Goal: Transaction & Acquisition: Purchase product/service

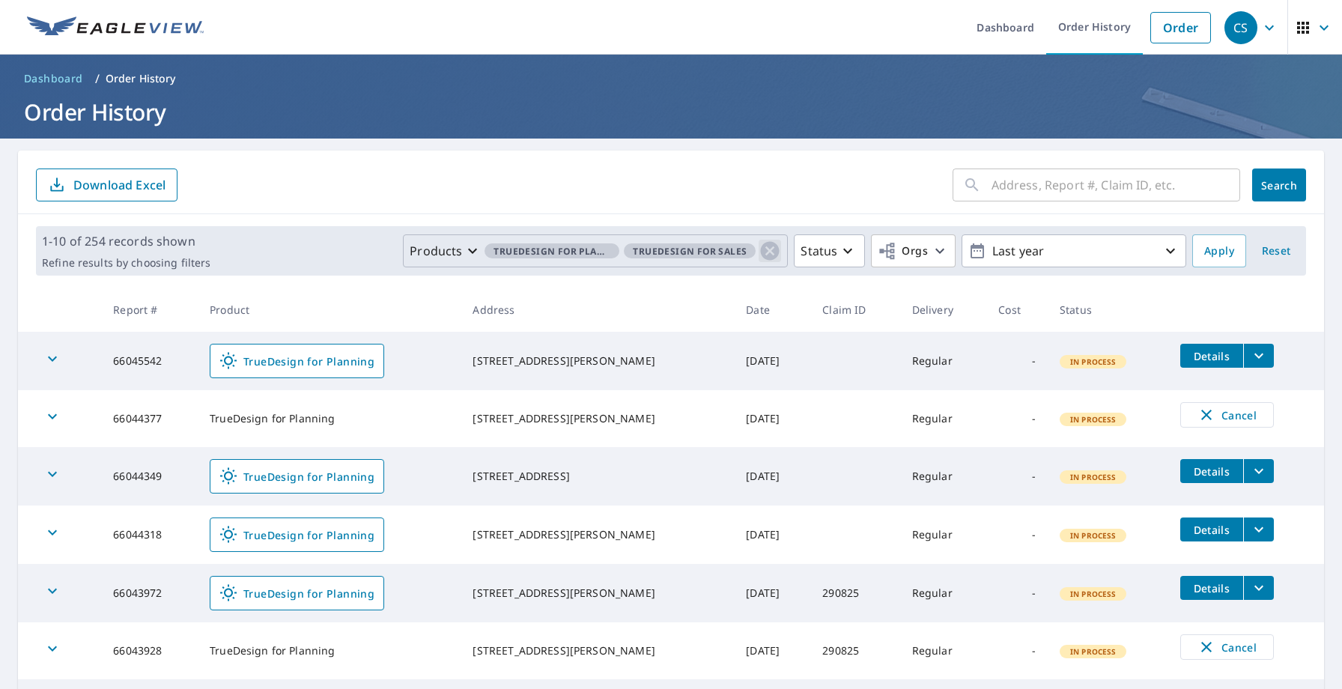
click at [776, 249] on icon "button" at bounding box center [770, 251] width 19 height 19
click at [1222, 255] on span "Apply" at bounding box center [1219, 251] width 30 height 19
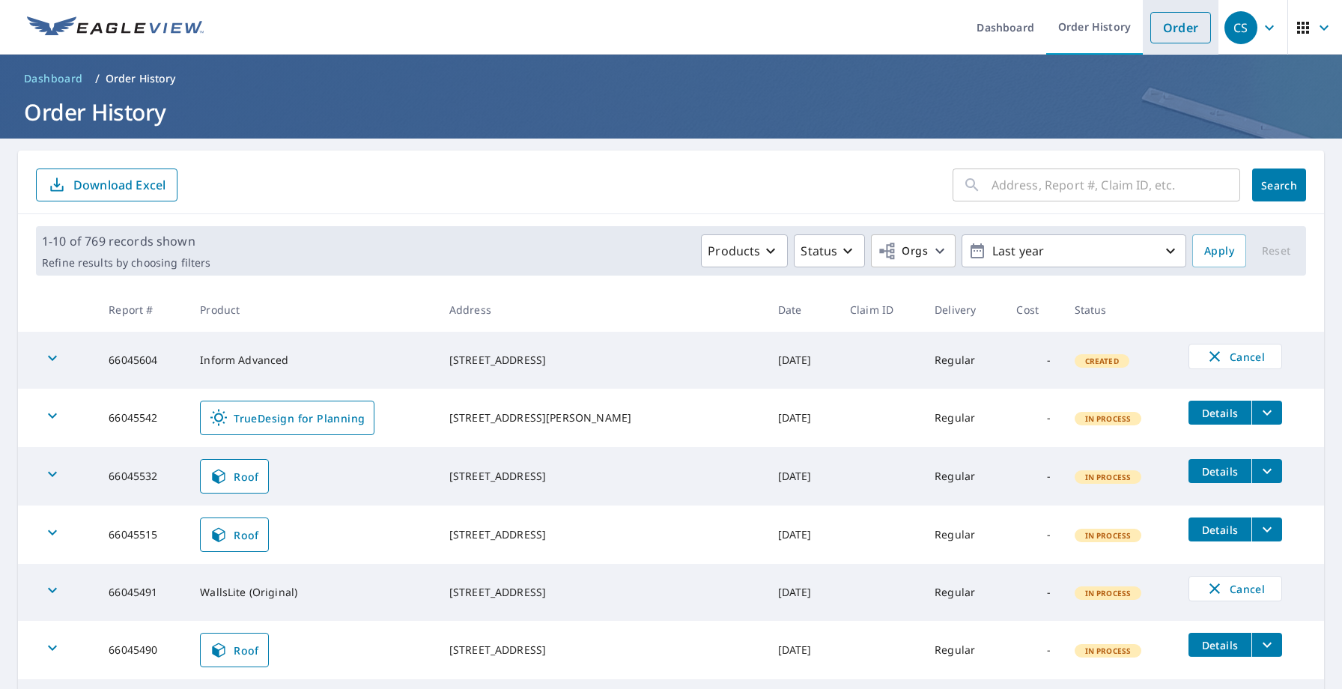
click at [1185, 33] on link "Order" at bounding box center [1180, 27] width 61 height 31
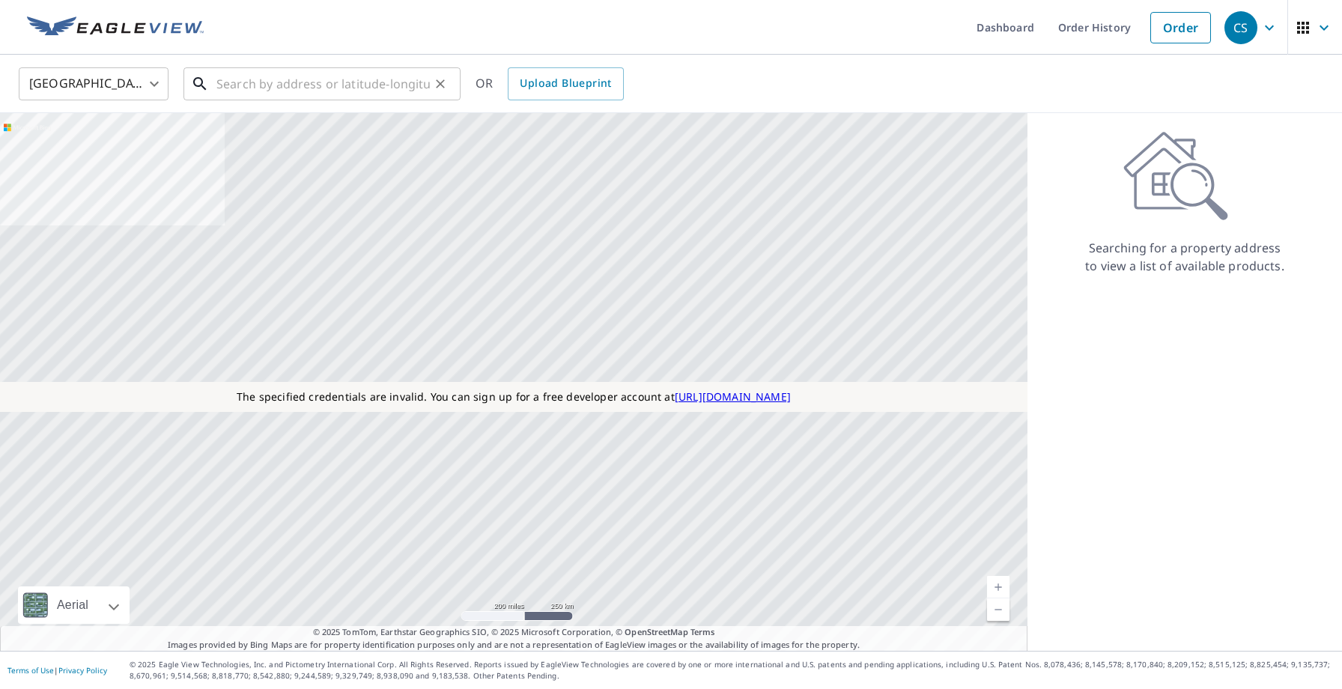
click at [241, 81] on input "text" at bounding box center [322, 84] width 213 height 42
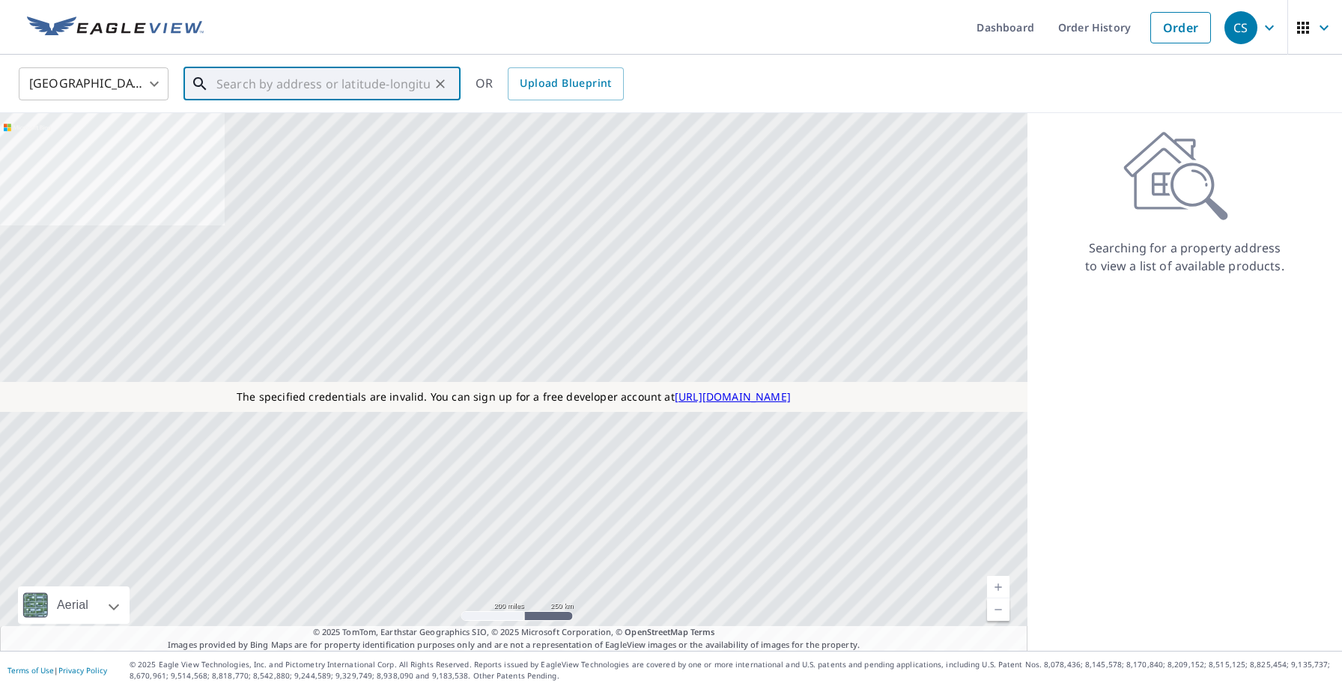
paste input "34150 Goldenrod Cir"
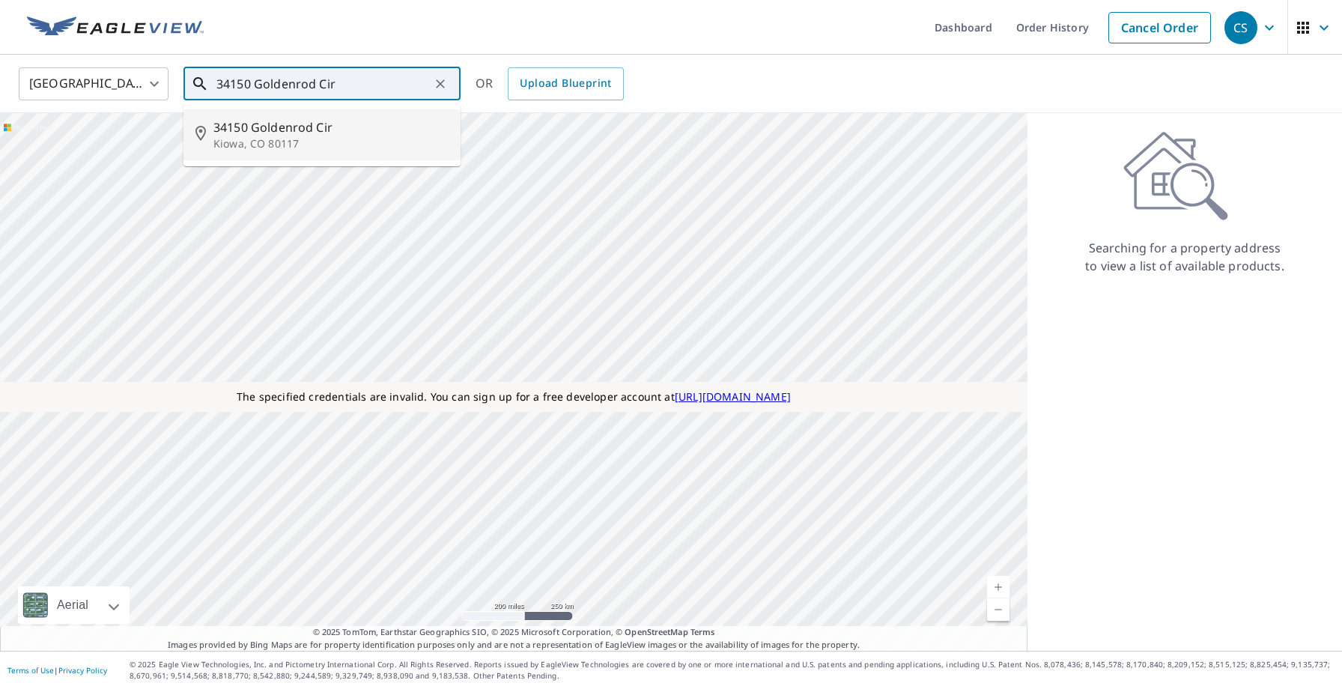
click at [235, 141] on p "Kiowa, CO 80117" at bounding box center [330, 143] width 235 height 15
type input "[STREET_ADDRESS]"
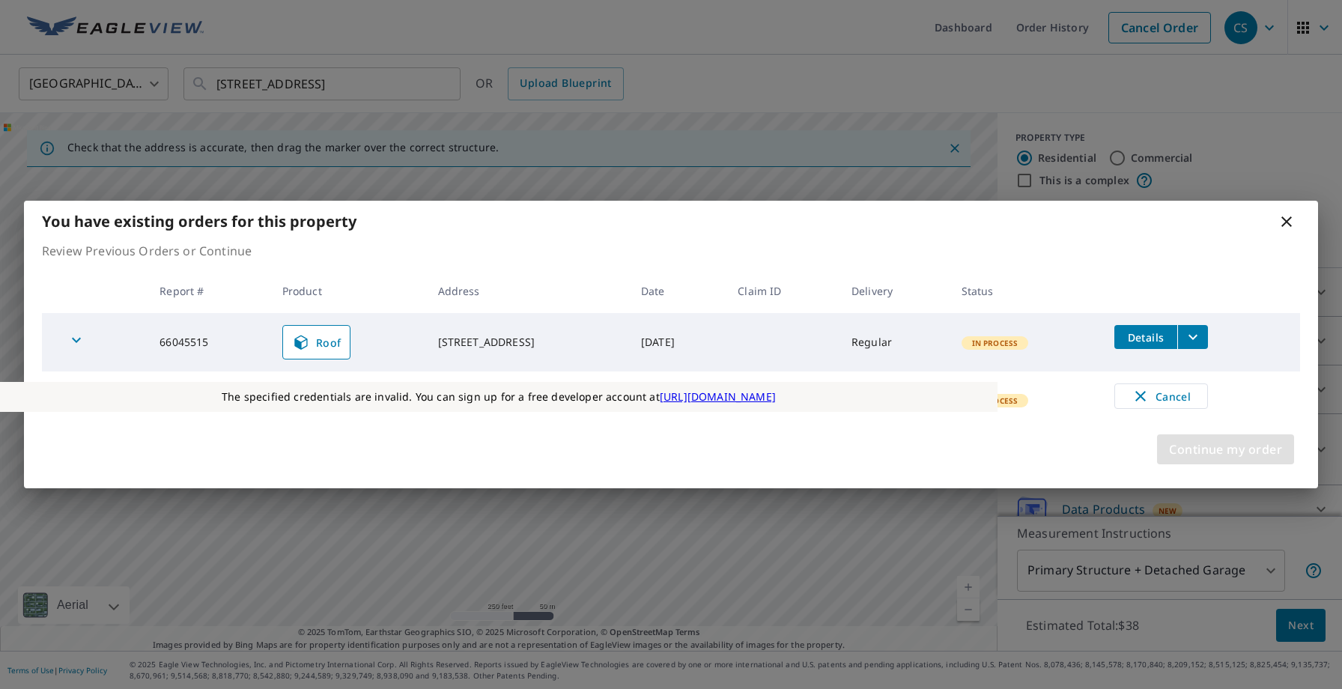
click at [1228, 449] on span "Continue my order" at bounding box center [1225, 449] width 113 height 21
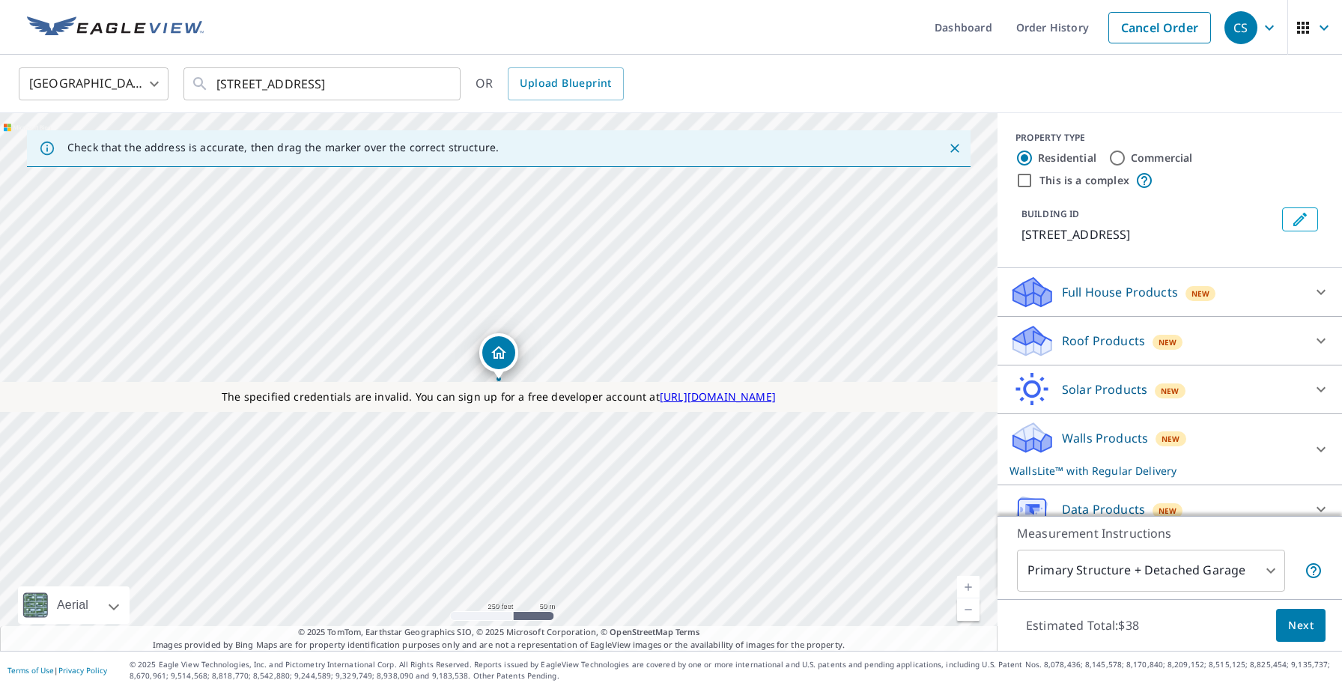
click at [1130, 343] on p "Roof Products" at bounding box center [1103, 341] width 83 height 18
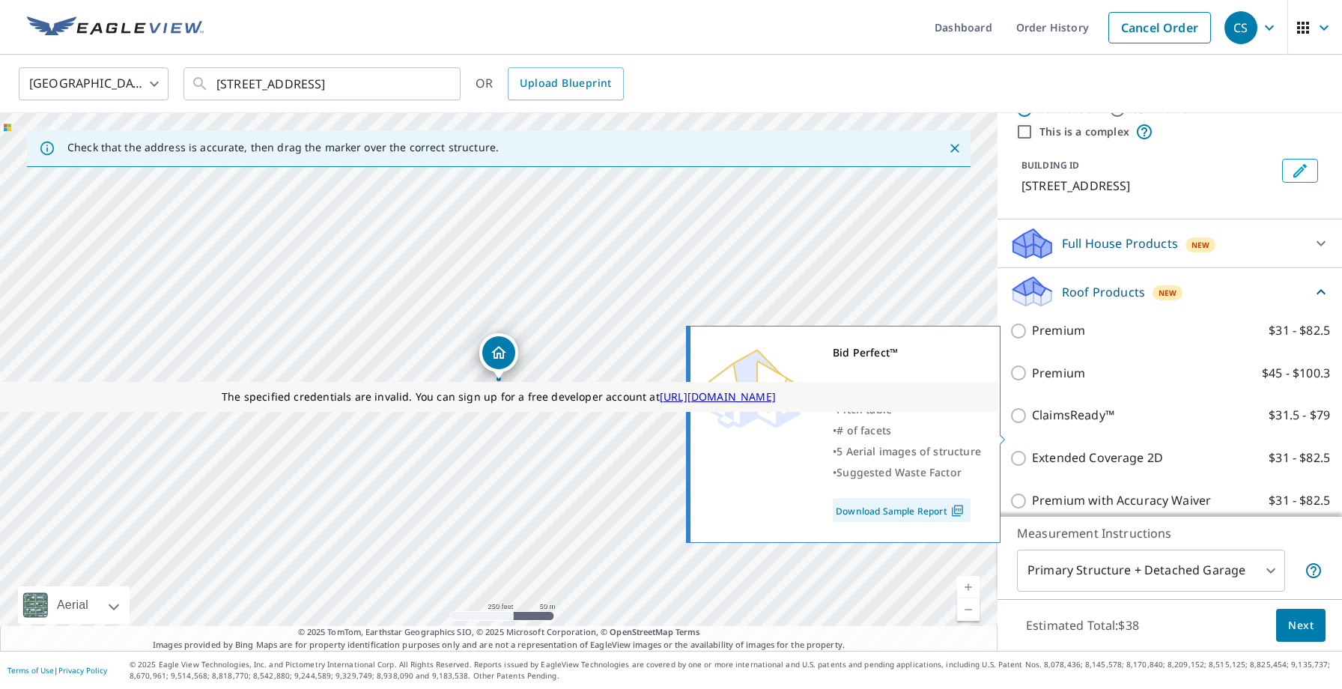
scroll to position [318, 0]
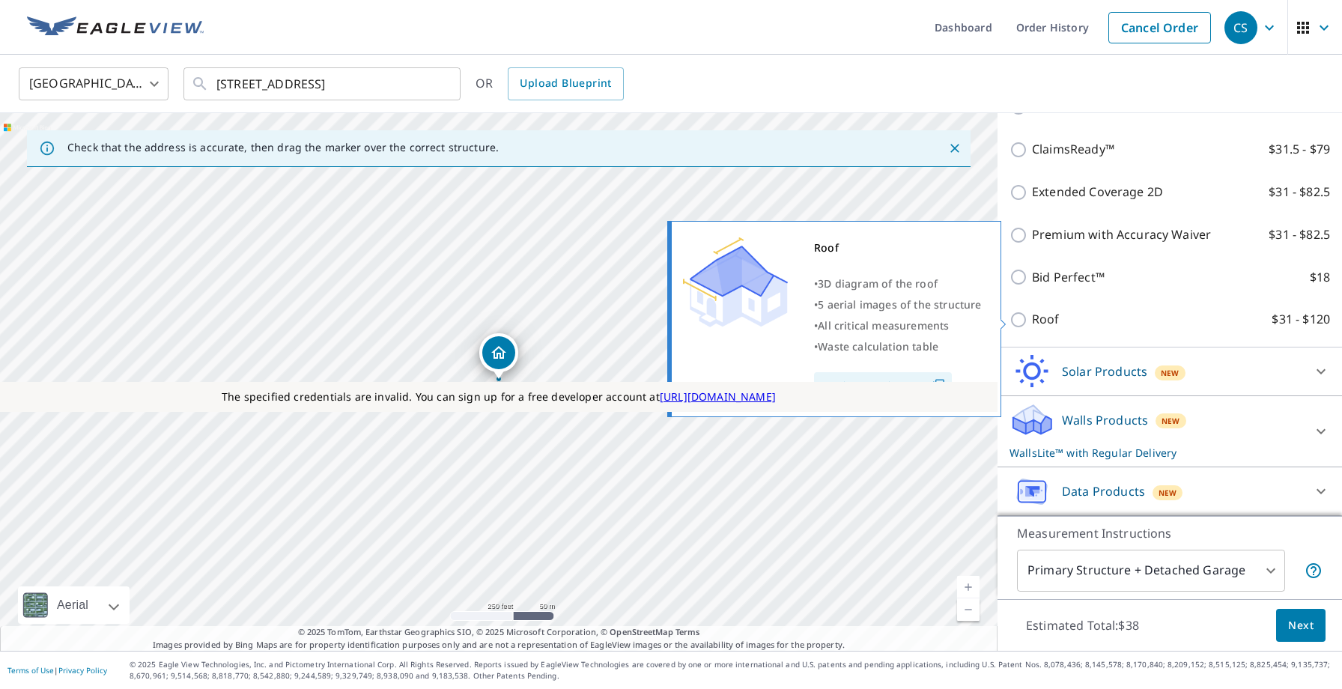
click at [1052, 324] on p "Roof" at bounding box center [1046, 319] width 28 height 19
click at [1032, 324] on input "Roof $31 - $120" at bounding box center [1021, 320] width 22 height 18
checkbox input "true"
type input "3"
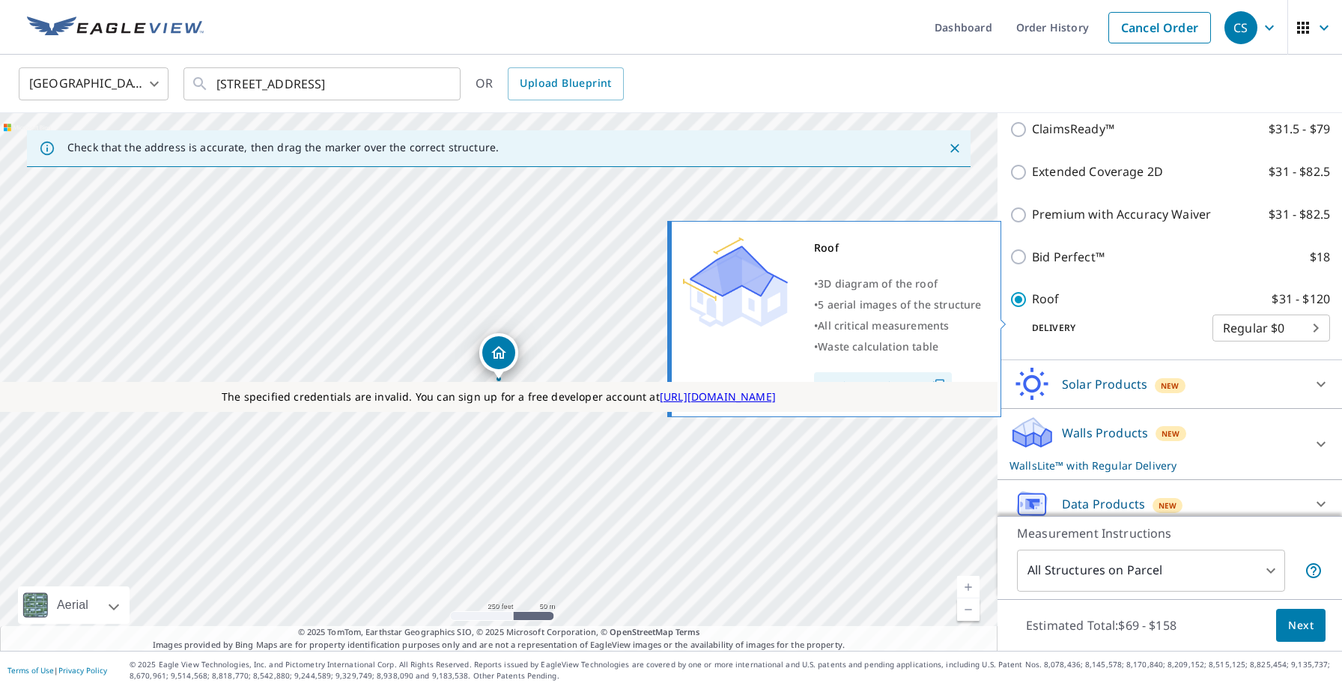
scroll to position [300, 0]
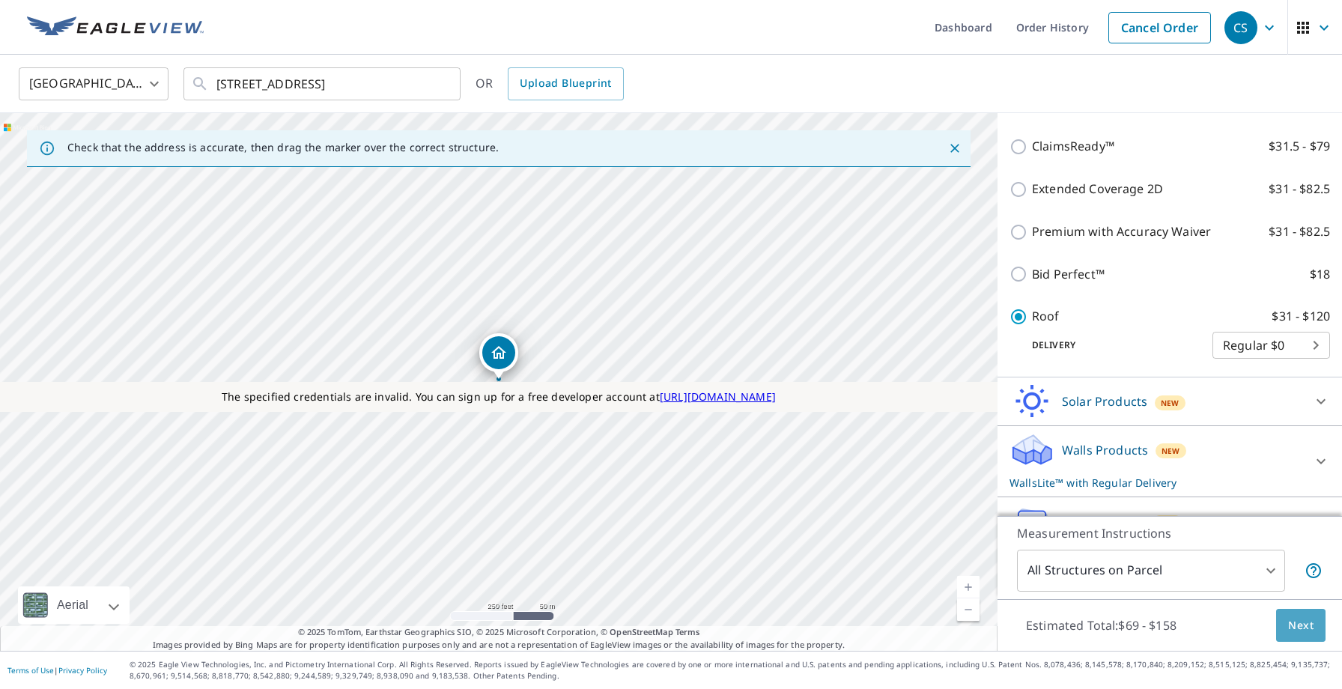
click at [1294, 622] on span "Next" at bounding box center [1300, 625] width 25 height 19
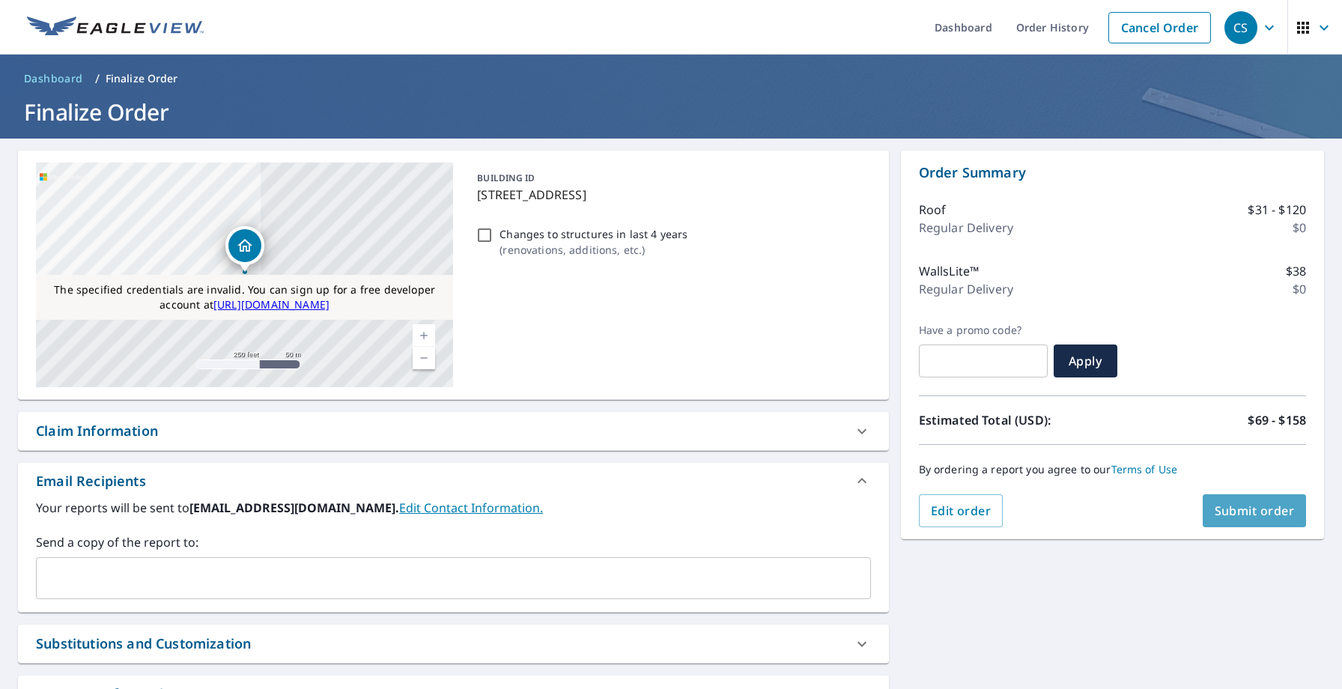
click at [1280, 515] on span "Submit order" at bounding box center [1255, 511] width 80 height 16
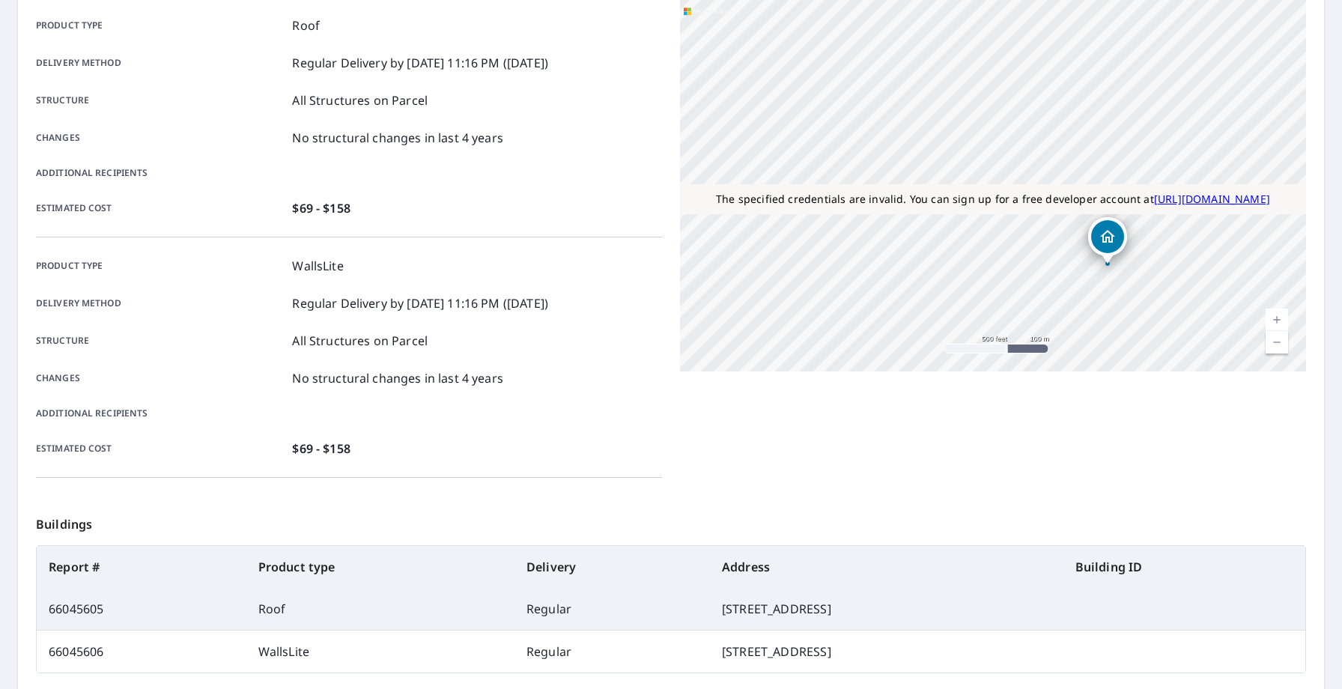
scroll to position [284, 0]
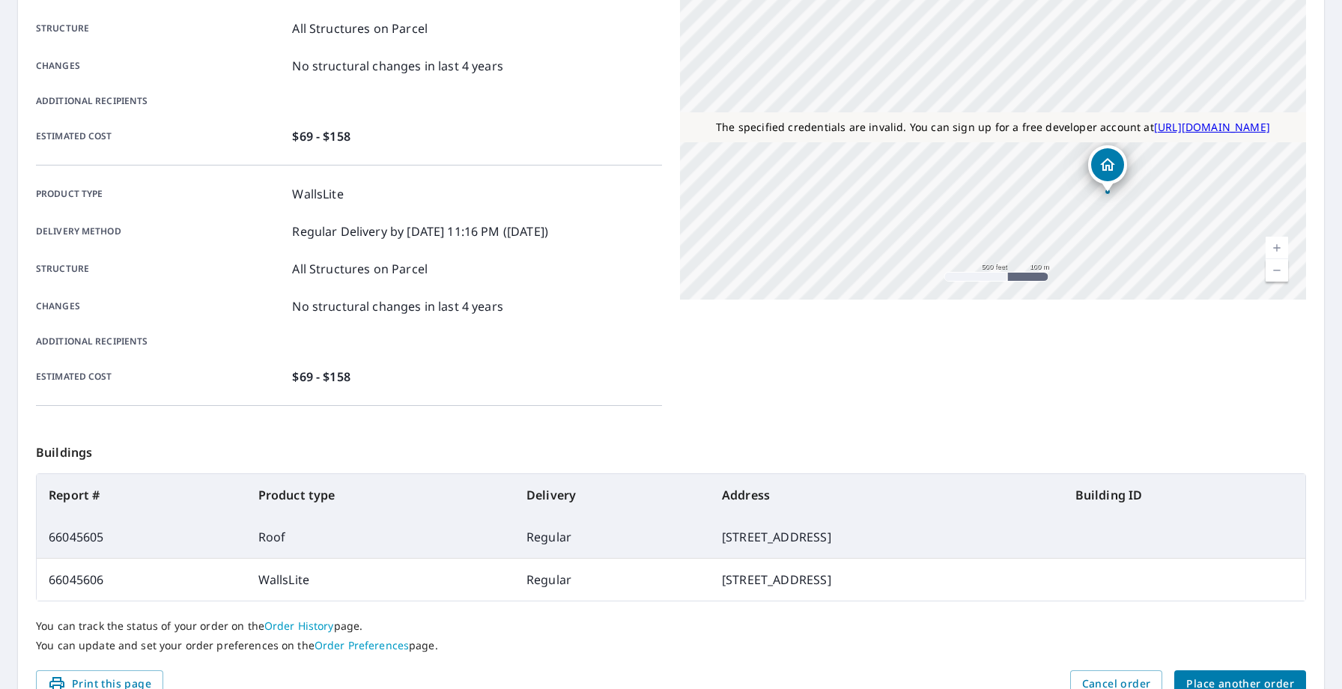
click at [87, 537] on td "66045605" at bounding box center [142, 537] width 210 height 43
copy td "66045605"
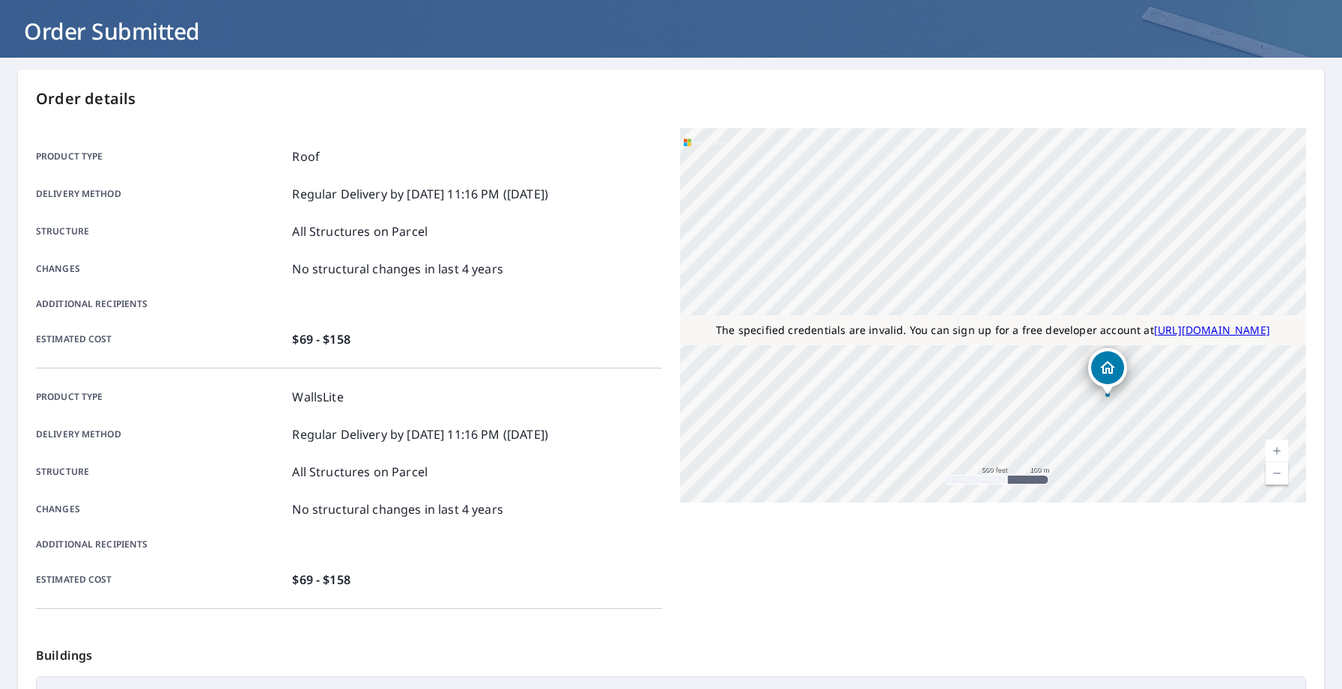
scroll to position [0, 0]
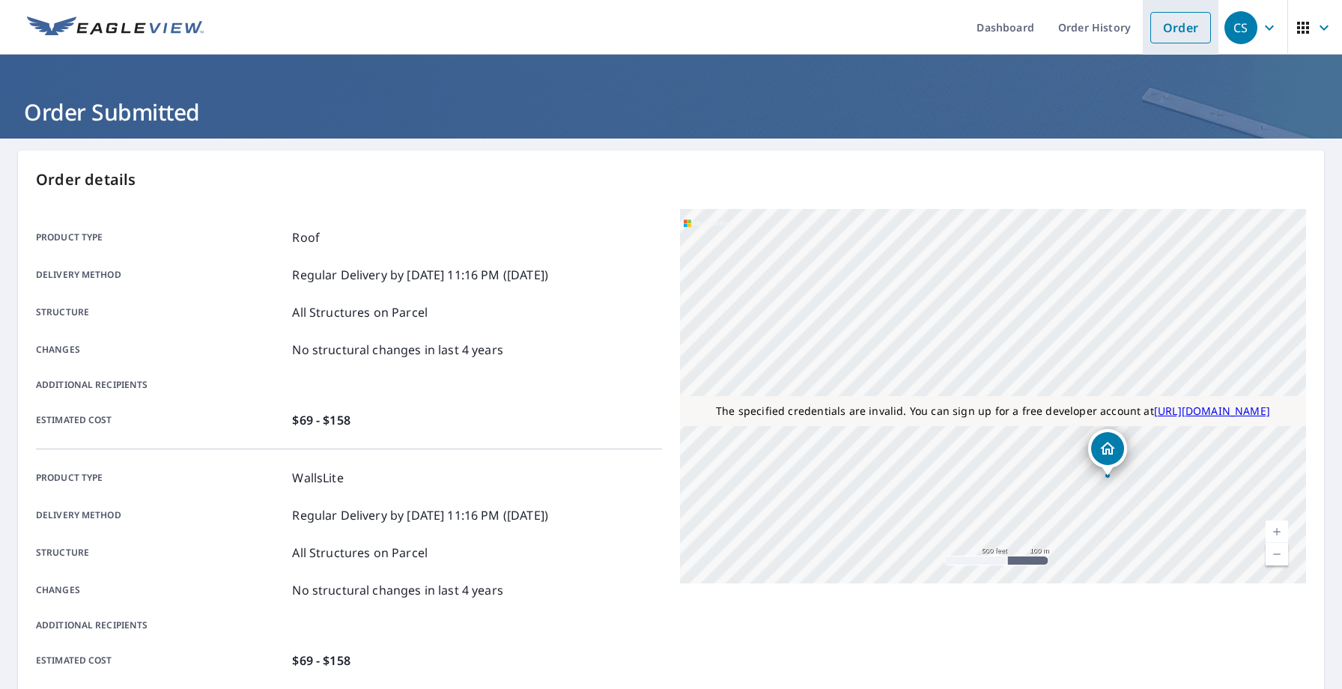
click at [1165, 39] on link "Order" at bounding box center [1180, 27] width 61 height 31
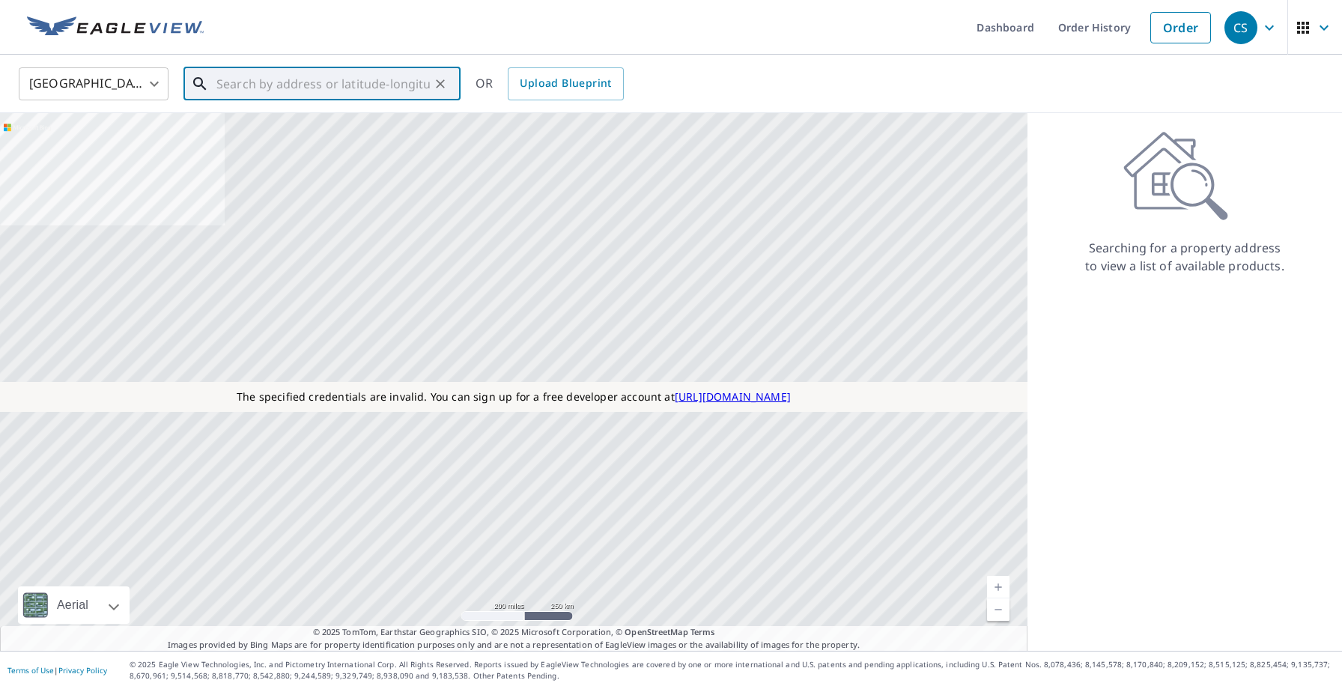
click at [302, 89] on input "text" at bounding box center [322, 84] width 213 height 42
paste input "[STREET_ADDRESS]"
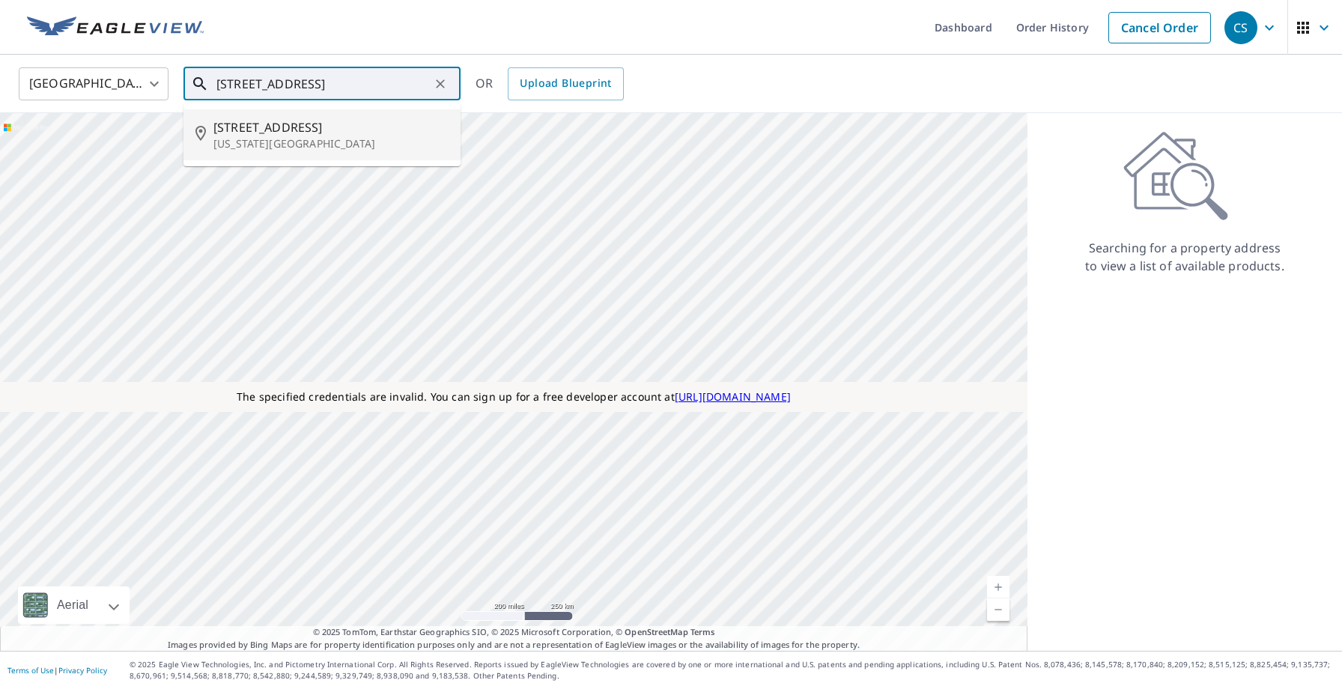
click at [375, 142] on p "[US_STATE][GEOGRAPHIC_DATA]" at bounding box center [330, 143] width 235 height 15
type input "[STREET_ADDRESS][US_STATE]"
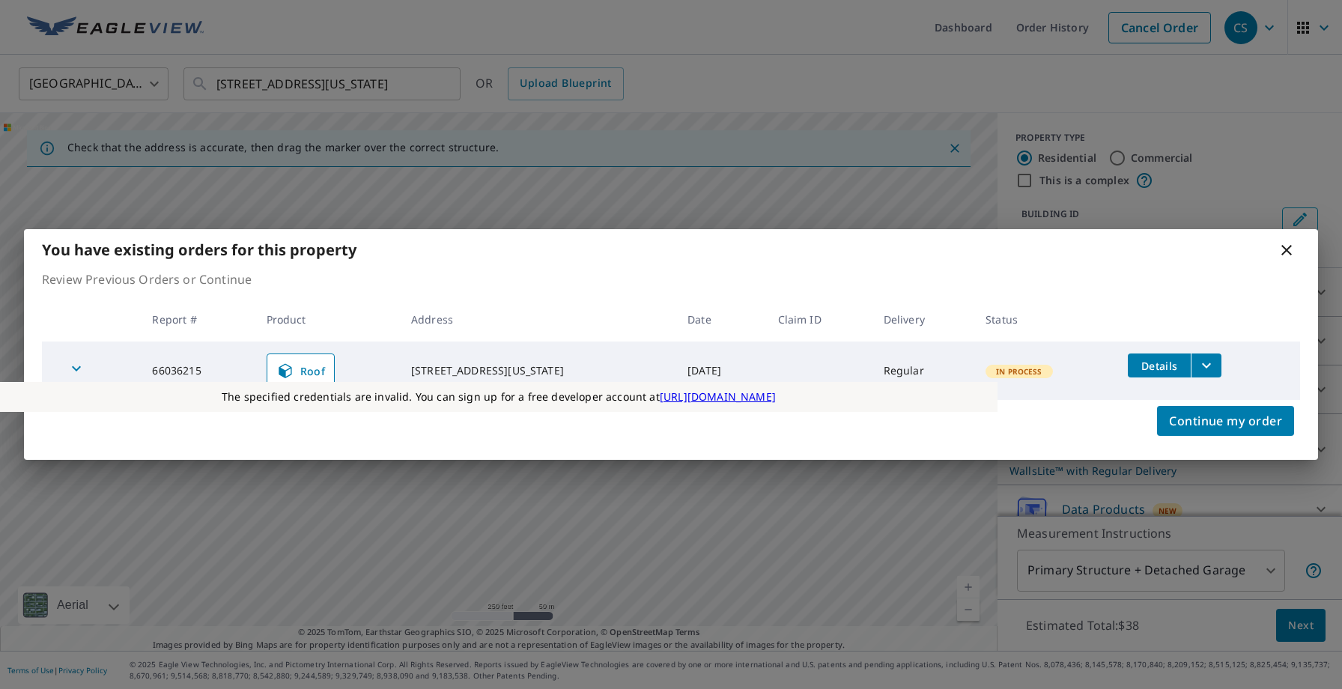
click at [1288, 252] on icon at bounding box center [1287, 250] width 10 height 10
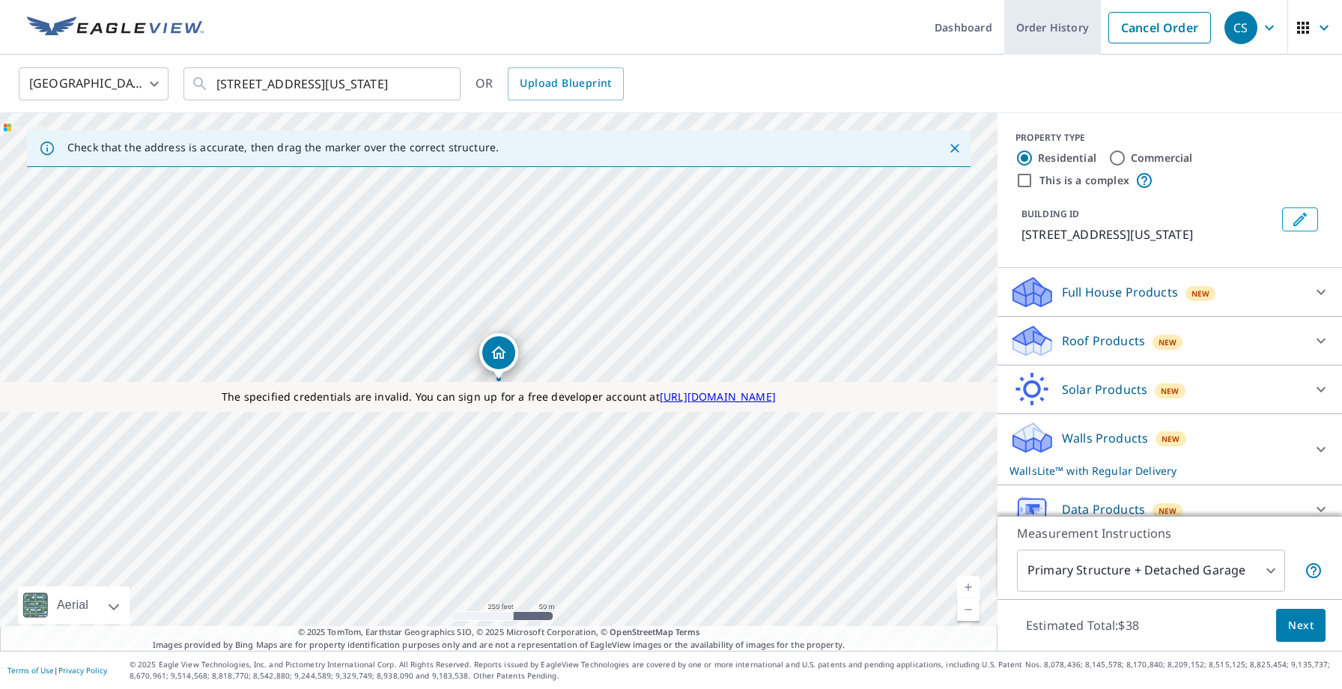
click at [1061, 26] on link "Order History" at bounding box center [1052, 27] width 97 height 55
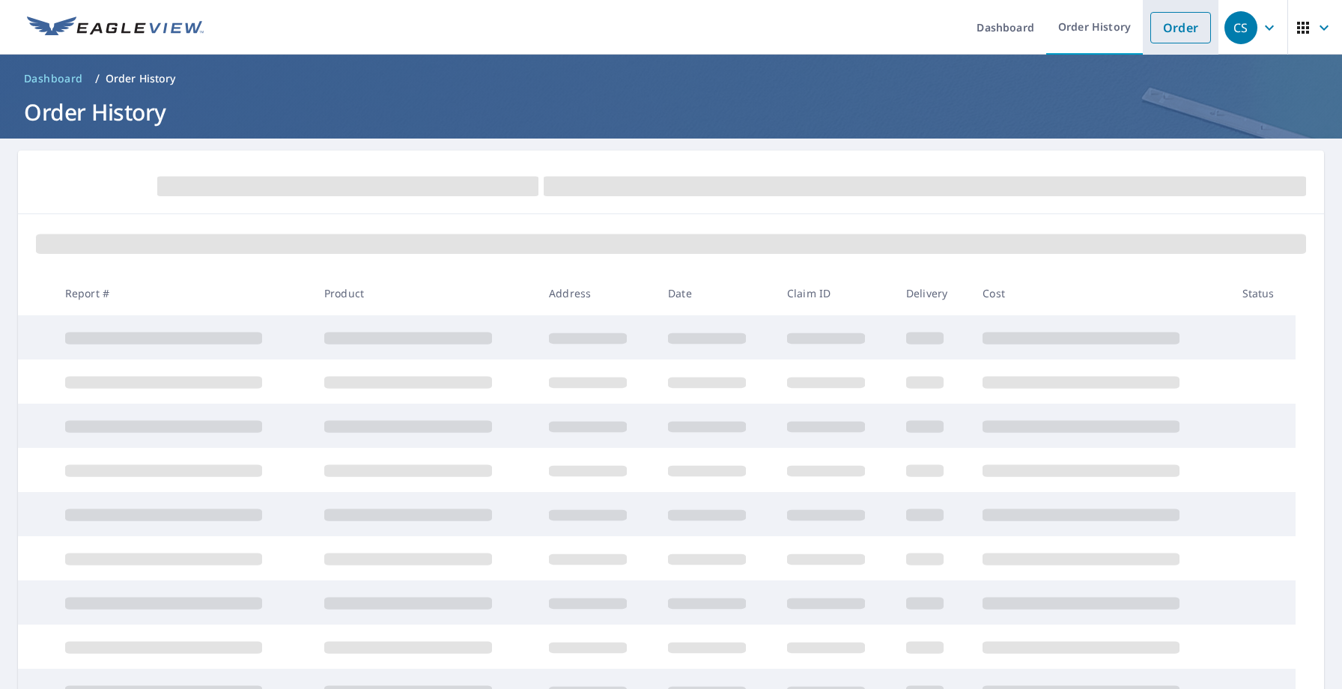
click at [1170, 32] on link "Order" at bounding box center [1180, 27] width 61 height 31
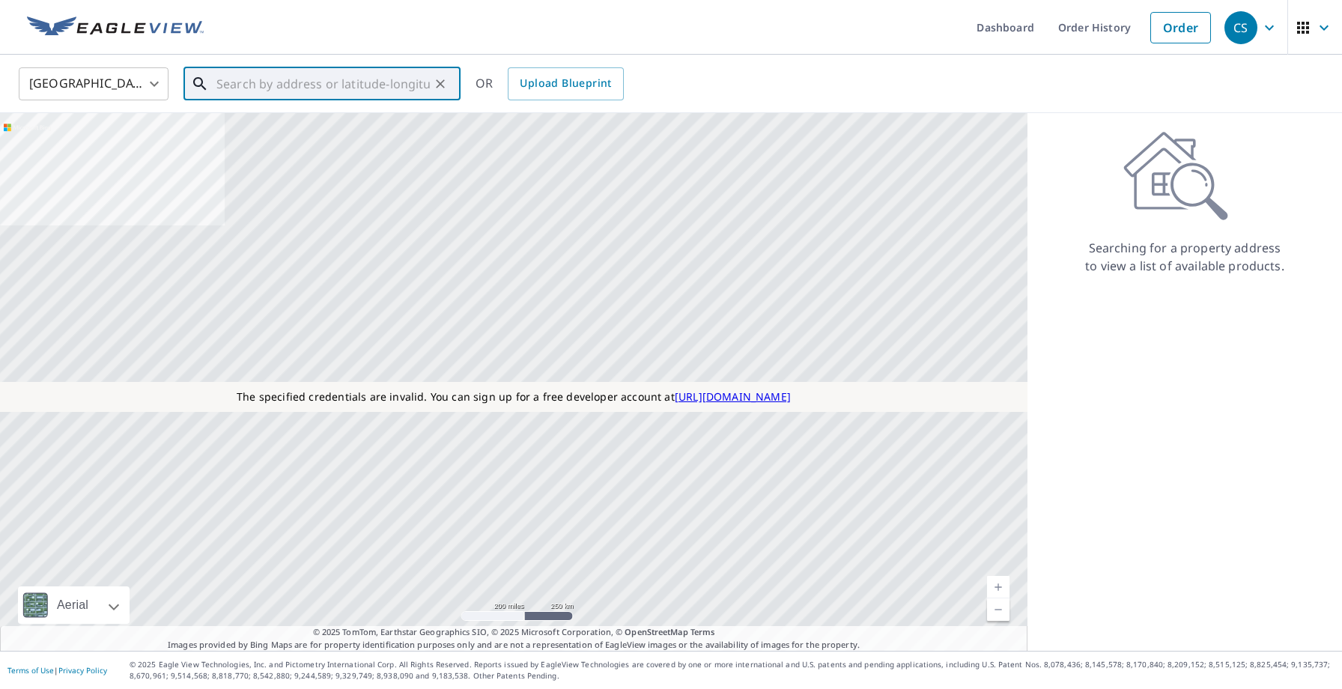
click at [376, 82] on input "text" at bounding box center [322, 84] width 213 height 42
paste input "[STREET_ADDRESS]"
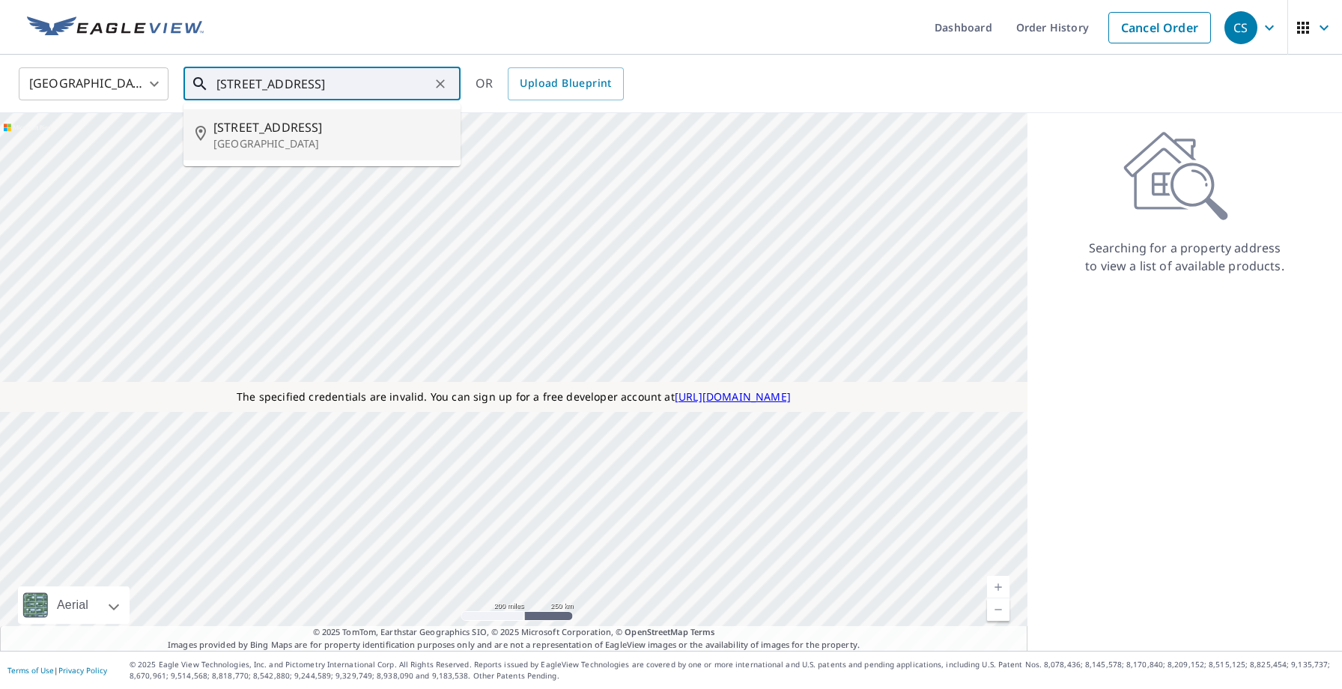
click at [327, 135] on span "[STREET_ADDRESS]" at bounding box center [330, 127] width 235 height 18
type input "[STREET_ADDRESS]"
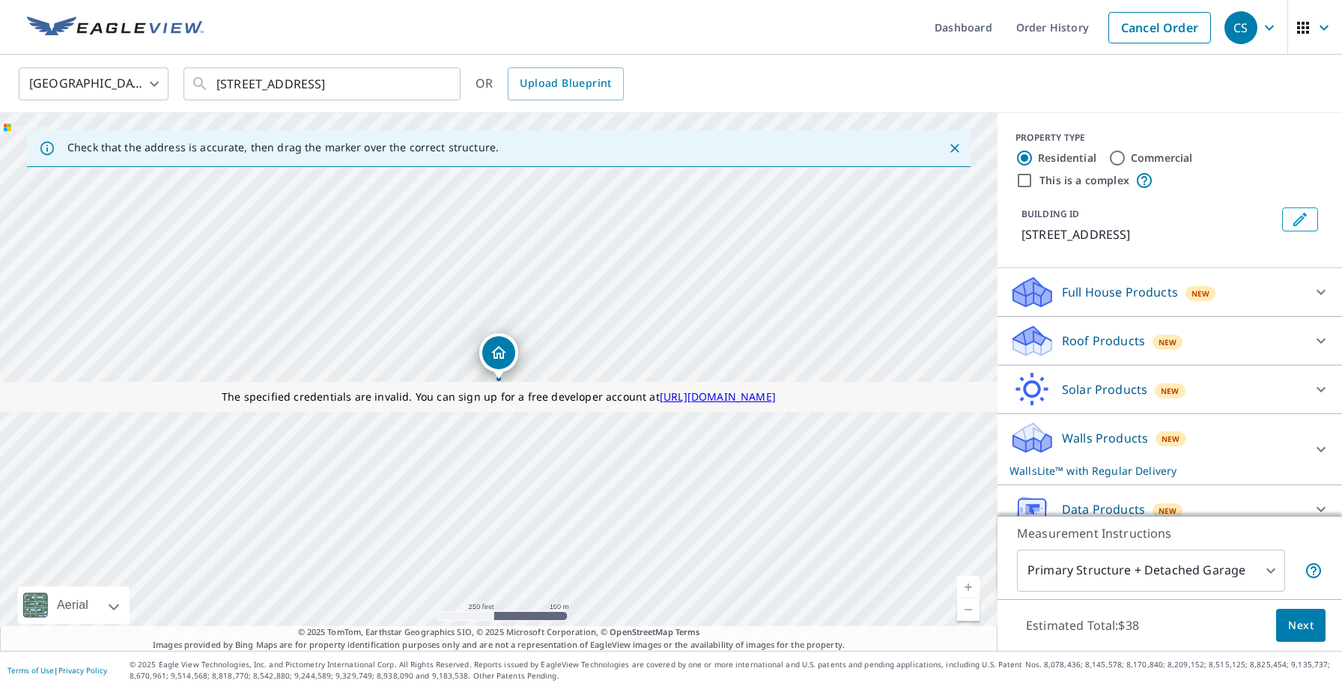
click at [1102, 342] on p "Roof Products" at bounding box center [1103, 341] width 83 height 18
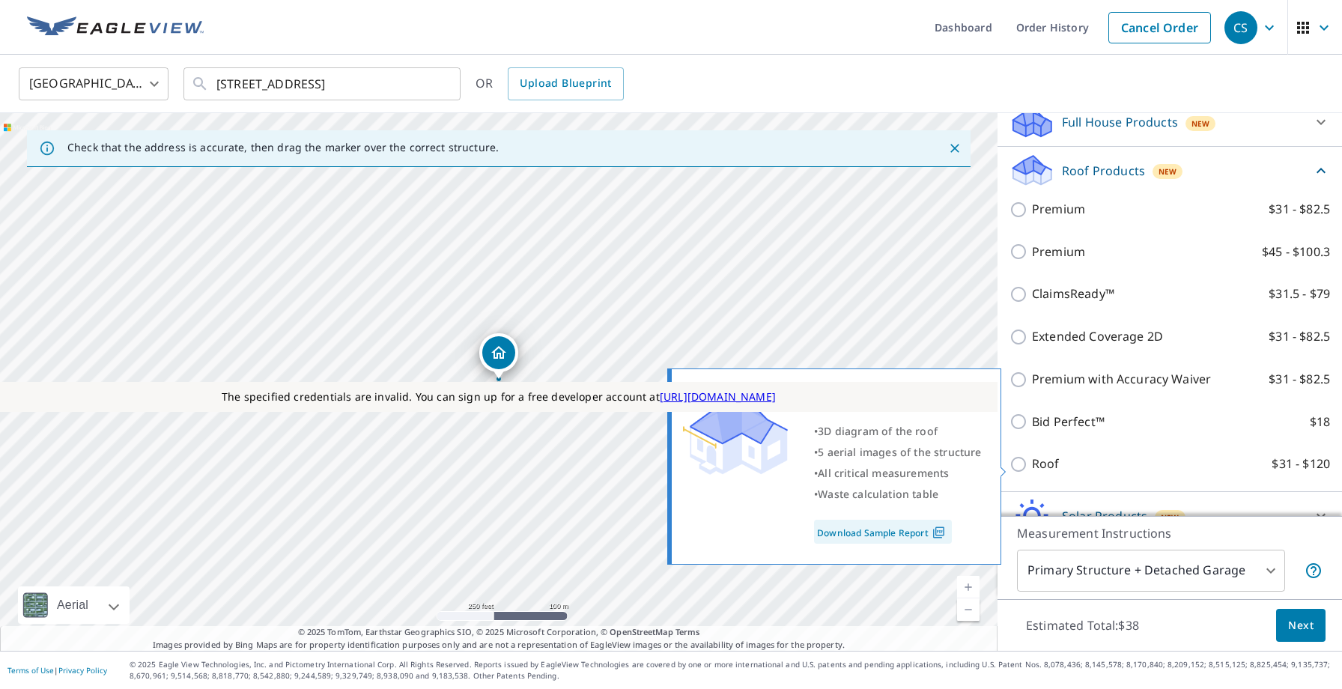
click at [1036, 462] on p "Roof" at bounding box center [1046, 464] width 28 height 19
click at [1032, 462] on input "Roof $31 - $120" at bounding box center [1021, 464] width 22 height 18
checkbox input "true"
type input "3"
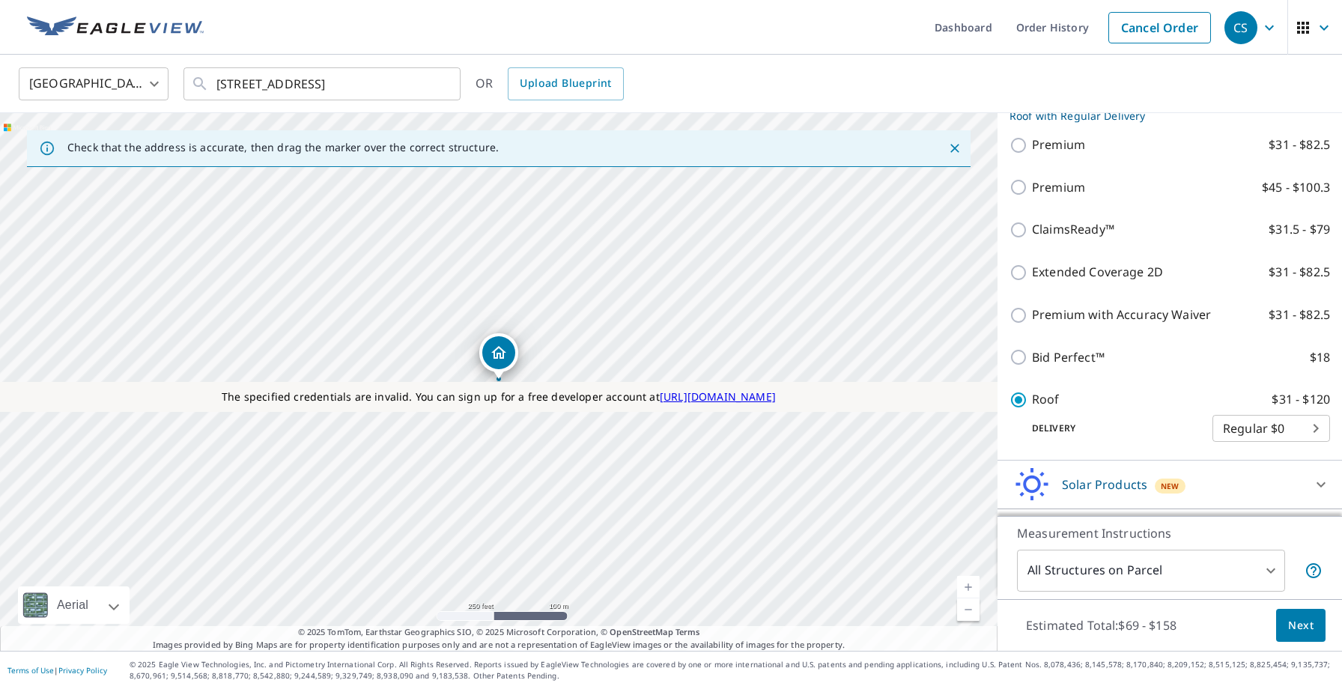
scroll to position [333, 0]
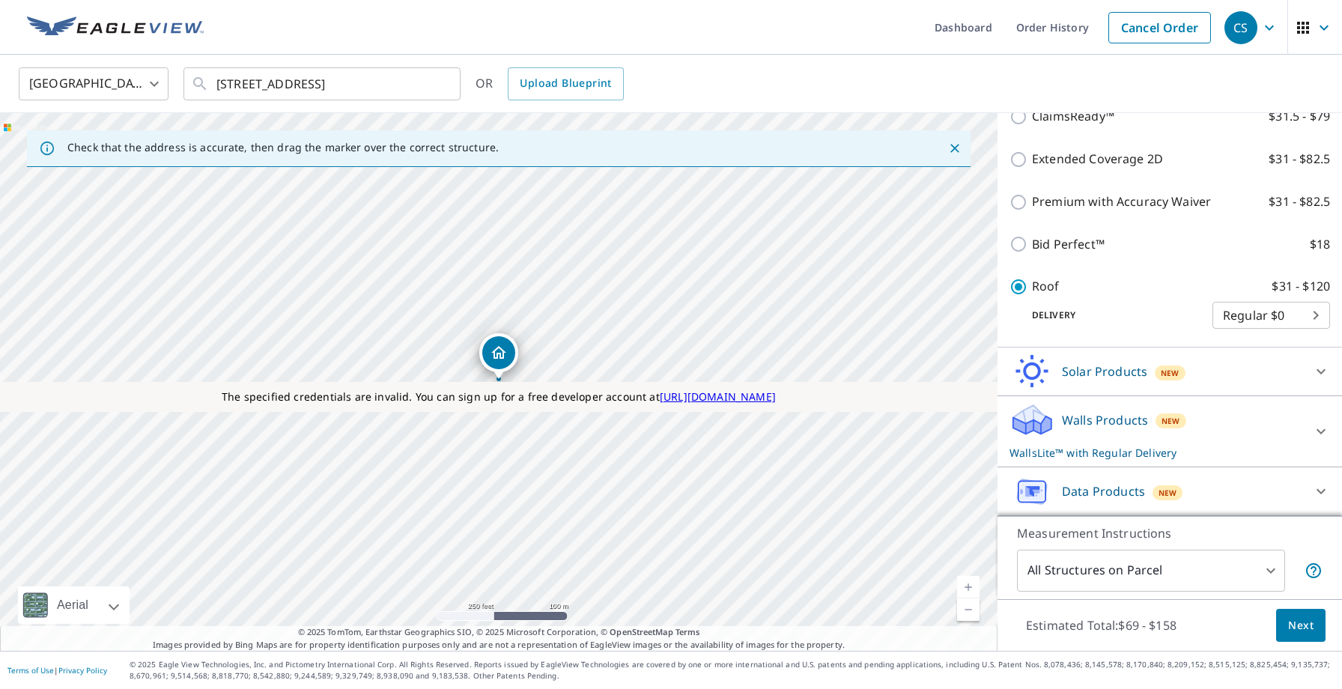
click at [1039, 437] on div "Walls Products New WallsLite™ with Regular Delivery" at bounding box center [1157, 431] width 294 height 58
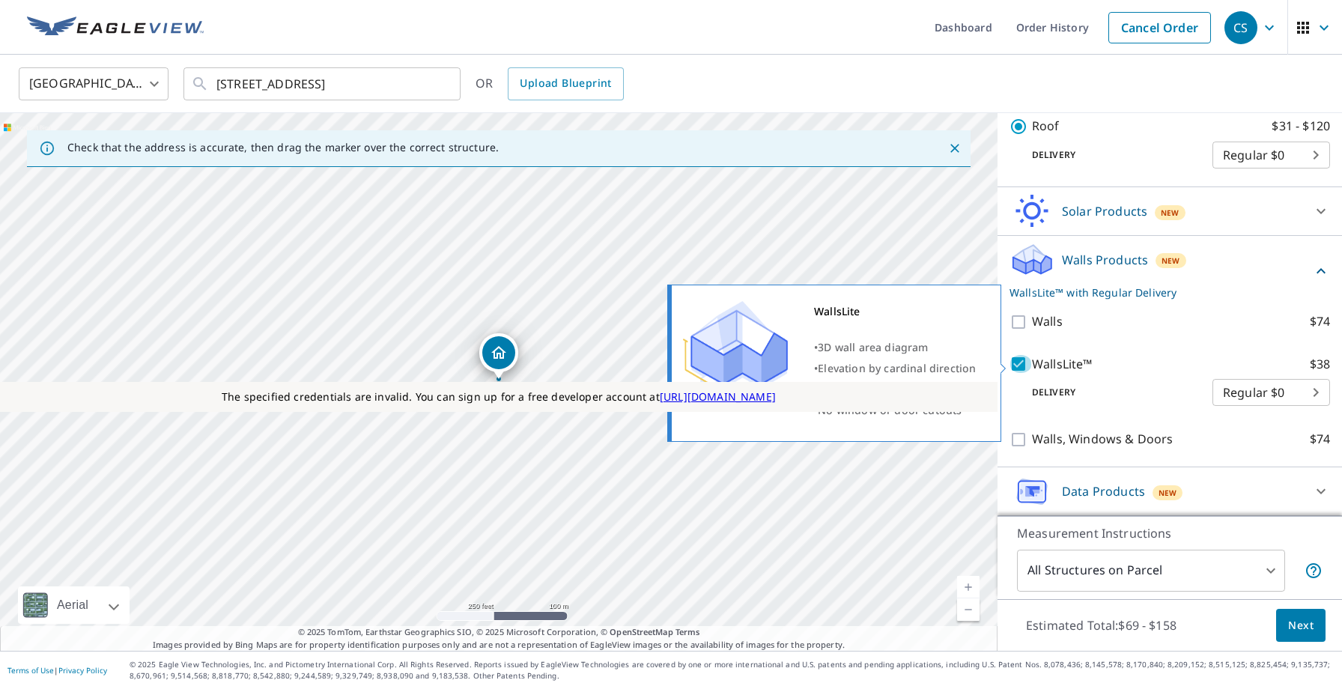
click at [1021, 368] on input "WallsLite™ $38" at bounding box center [1021, 364] width 22 height 18
checkbox input "false"
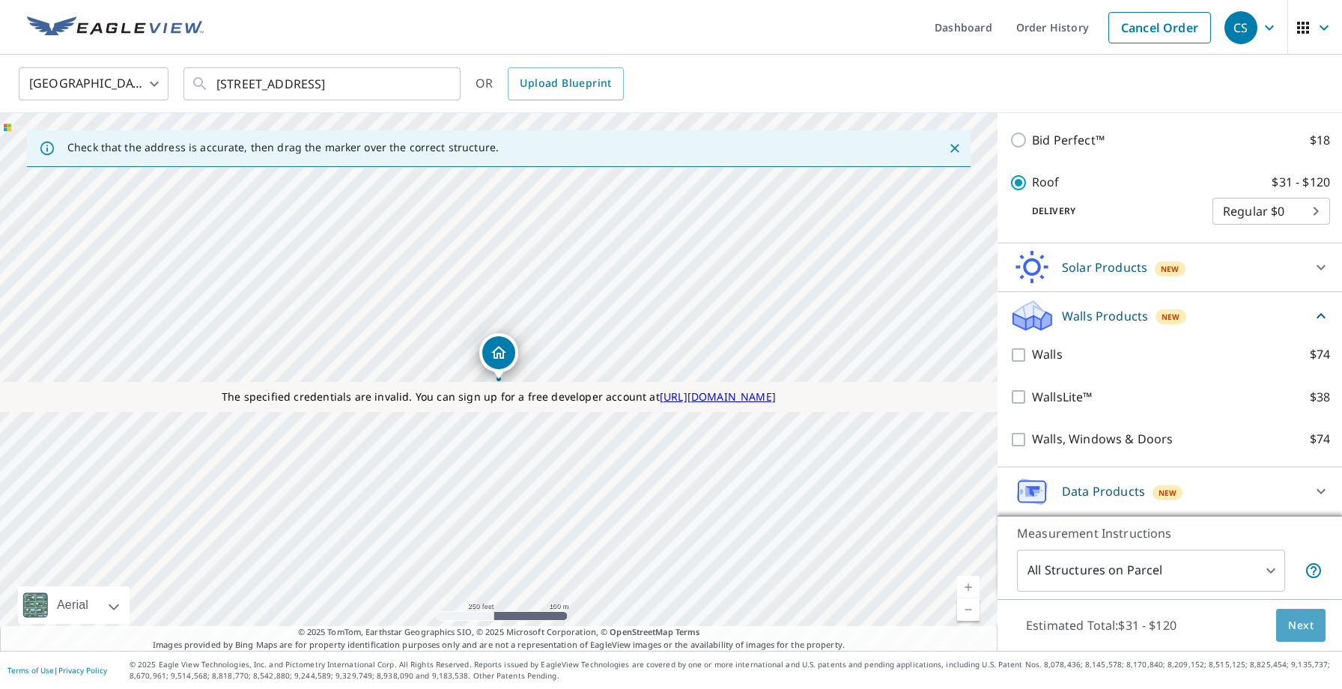
click at [1303, 627] on span "Next" at bounding box center [1300, 625] width 25 height 19
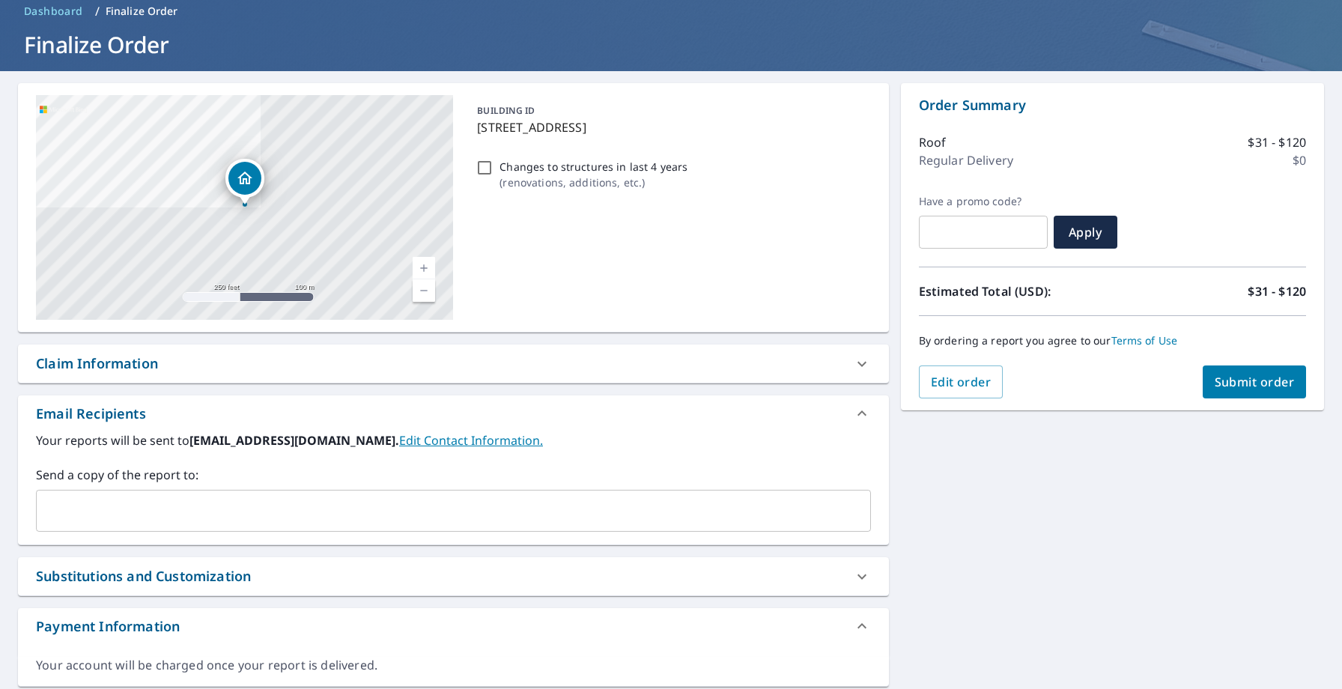
scroll to position [77, 0]
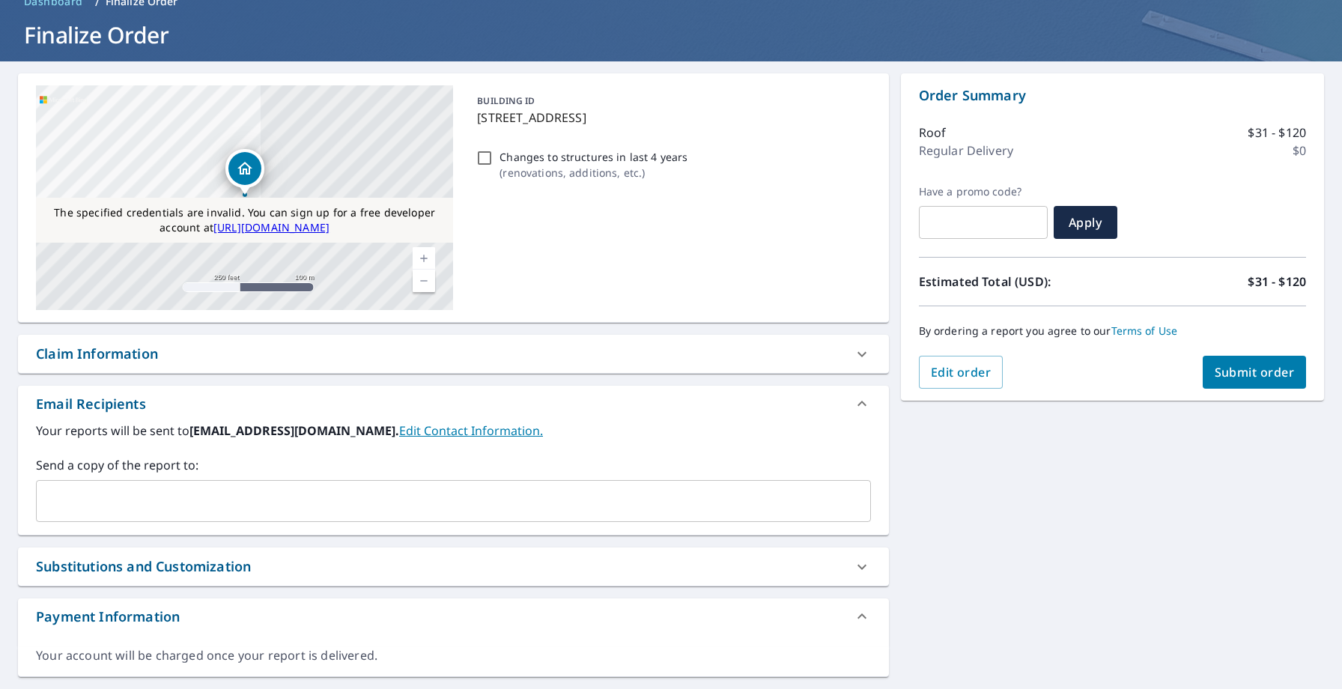
click at [1241, 372] on span "Submit order" at bounding box center [1255, 372] width 80 height 16
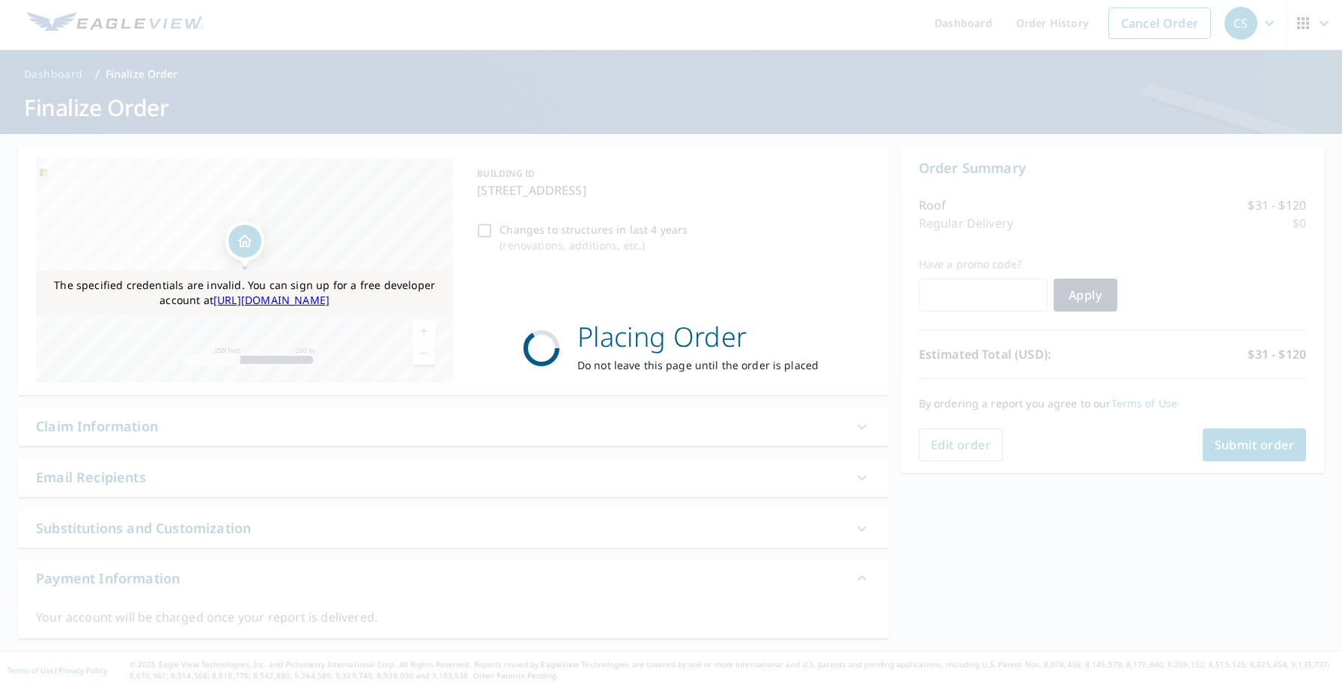
scroll to position [4, 0]
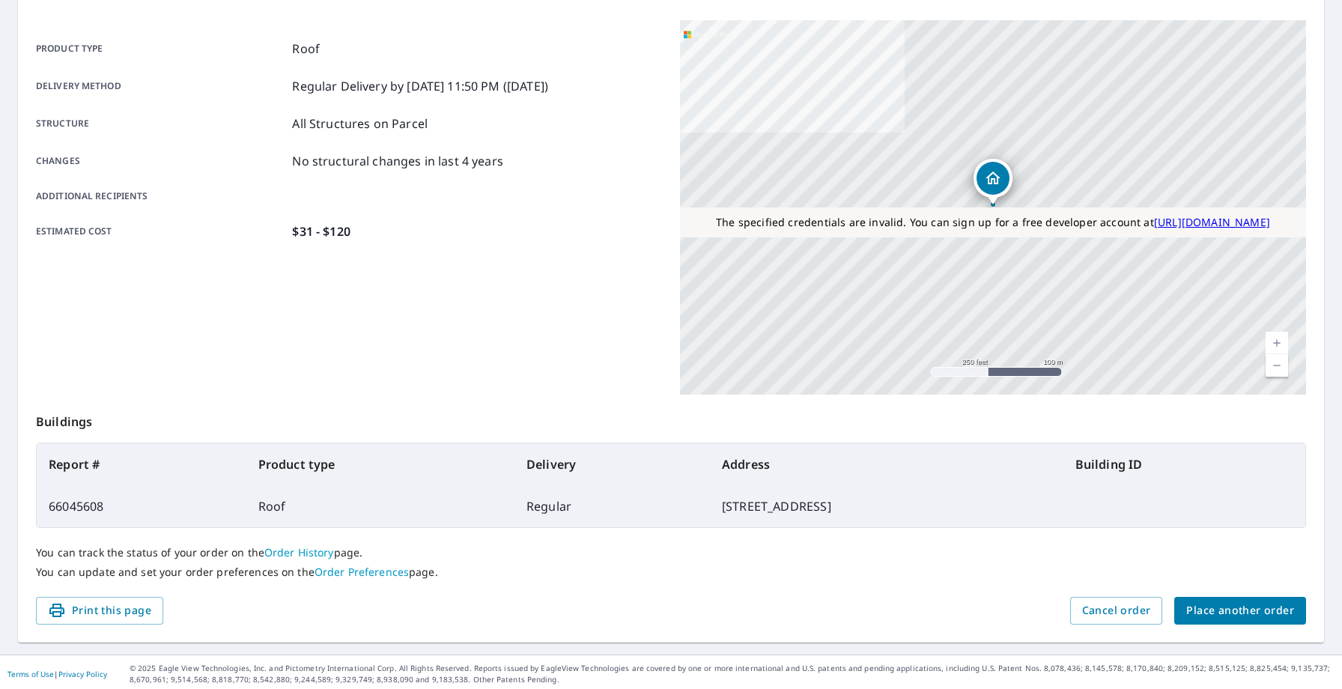
scroll to position [192, 0]
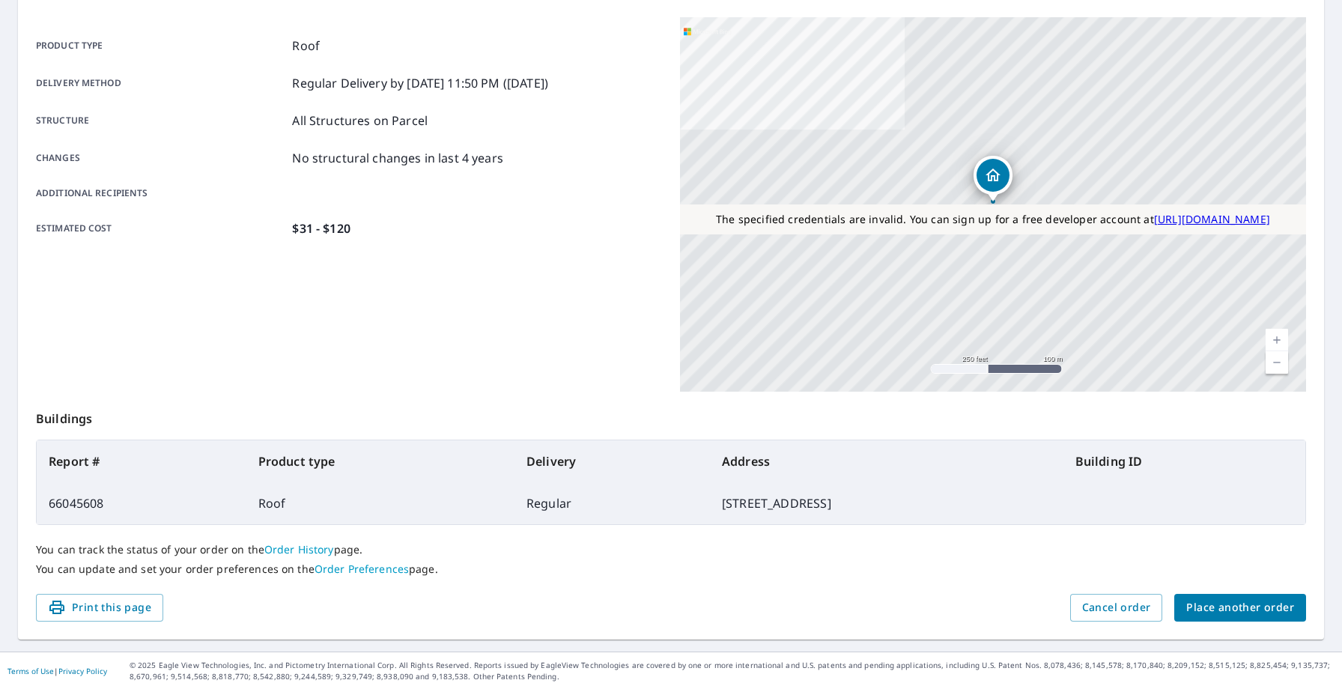
click at [83, 504] on td "66045608" at bounding box center [142, 503] width 210 height 42
copy td "66045608"
